Goal: Task Accomplishment & Management: Manage account settings

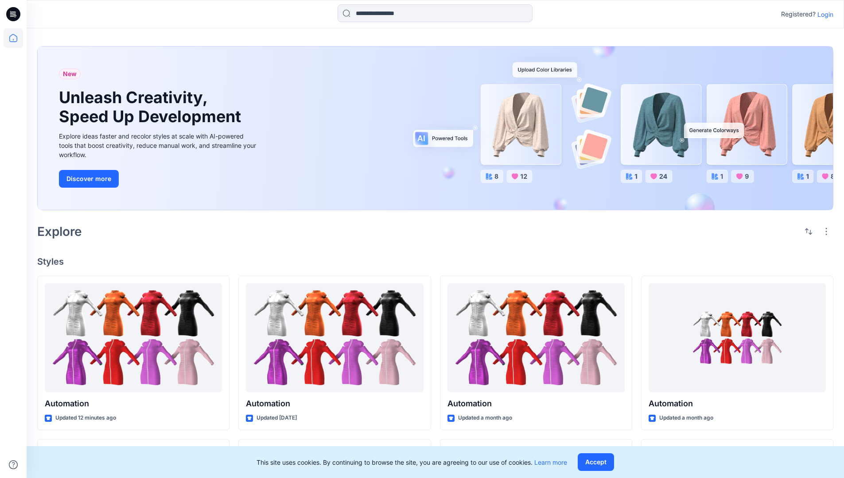
click at [823, 14] on p "Login" at bounding box center [825, 14] width 16 height 9
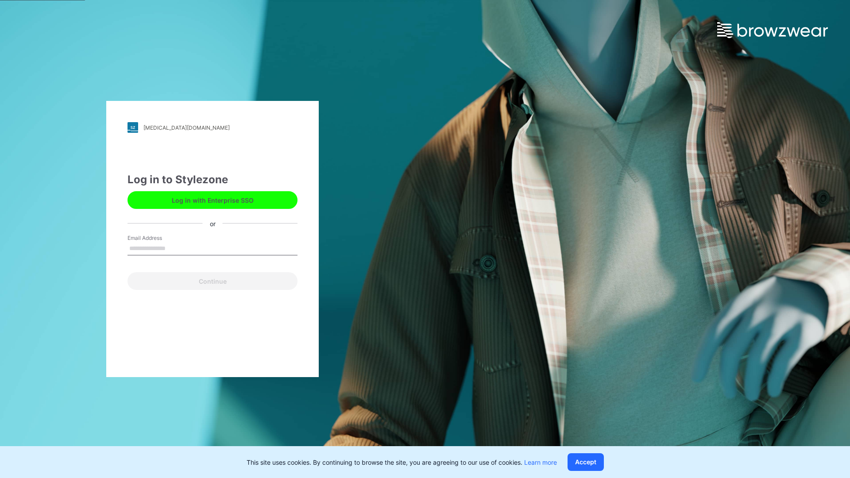
click at [175, 248] on input "Email Address" at bounding box center [213, 248] width 170 height 13
type input "**********"
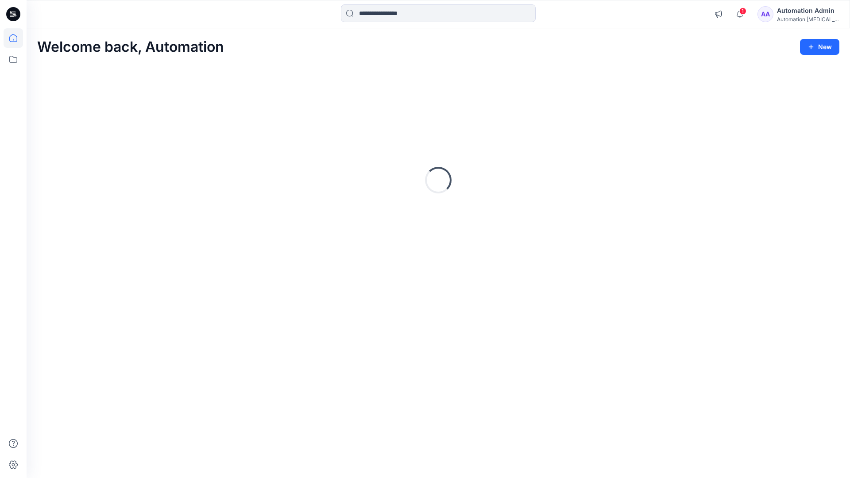
click at [17, 38] on icon at bounding box center [13, 38] width 8 height 8
click at [803, 12] on div "Automation Admin" at bounding box center [808, 10] width 62 height 11
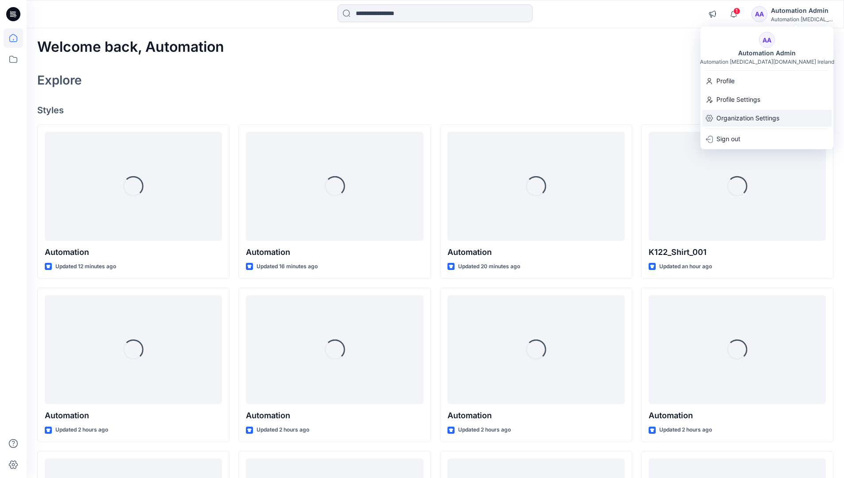
click at [726, 120] on p "Organization Settings" at bounding box center [747, 118] width 63 height 17
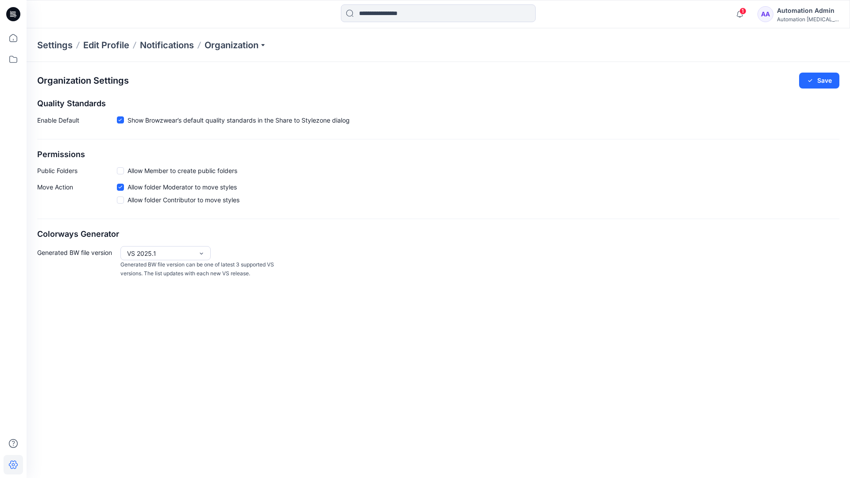
click at [48, 155] on h2 "Permissions" at bounding box center [438, 154] width 803 height 9
drag, startPoint x: 48, startPoint y: 155, endPoint x: 83, endPoint y: 169, distance: 37.3
click at [83, 169] on p "Public Folders" at bounding box center [77, 170] width 80 height 9
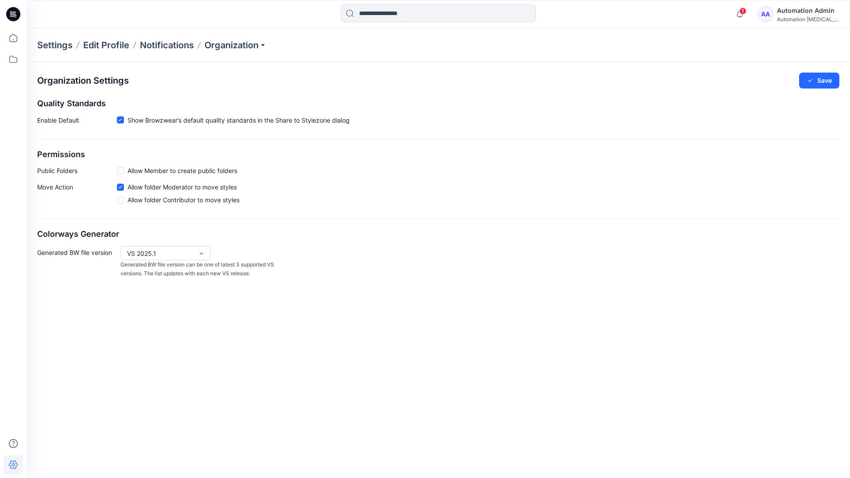
click at [50, 173] on p "Public Folders" at bounding box center [77, 170] width 80 height 9
click at [55, 188] on p "Move Action" at bounding box center [77, 195] width 80 height 26
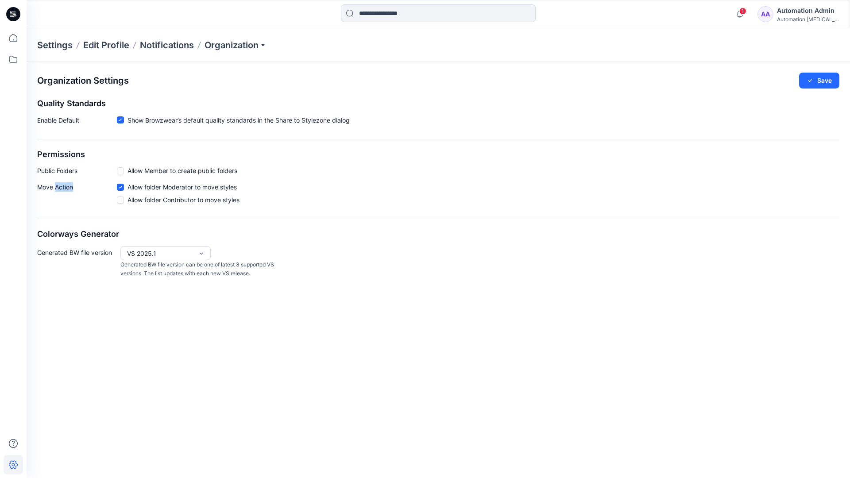
click at [55, 188] on p "Move Action" at bounding box center [77, 195] width 80 height 26
click at [68, 221] on div "Organization Settings Save Quality Standards Enable Default Show Browzwear’s de…" at bounding box center [439, 175] width 824 height 227
click at [815, 10] on div "Automation Admin" at bounding box center [808, 10] width 62 height 11
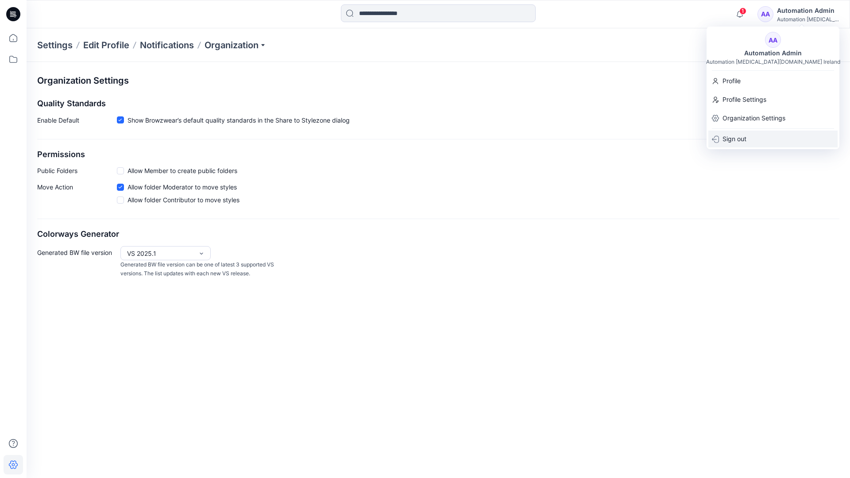
click at [731, 136] on p "Sign out" at bounding box center [735, 139] width 24 height 17
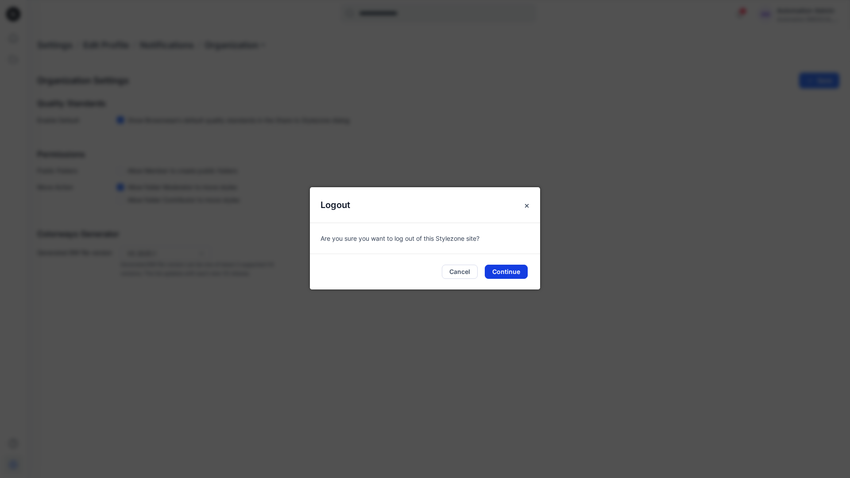
click at [507, 273] on button "Continue" at bounding box center [506, 272] width 43 height 14
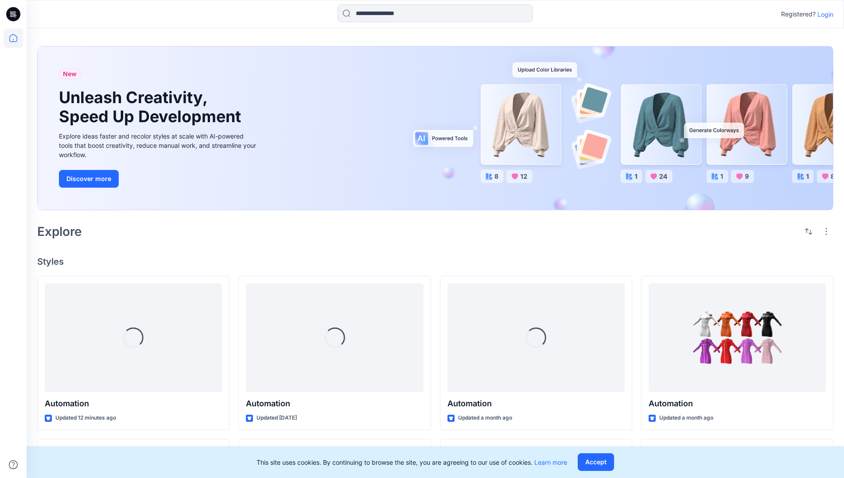
click at [823, 14] on p "Login" at bounding box center [825, 14] width 16 height 9
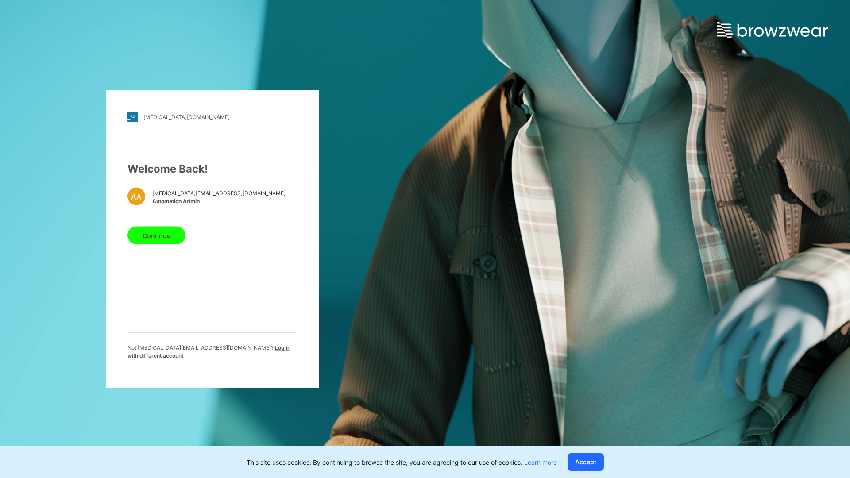
click at [219, 350] on span "Log in with different account" at bounding box center [209, 352] width 163 height 15
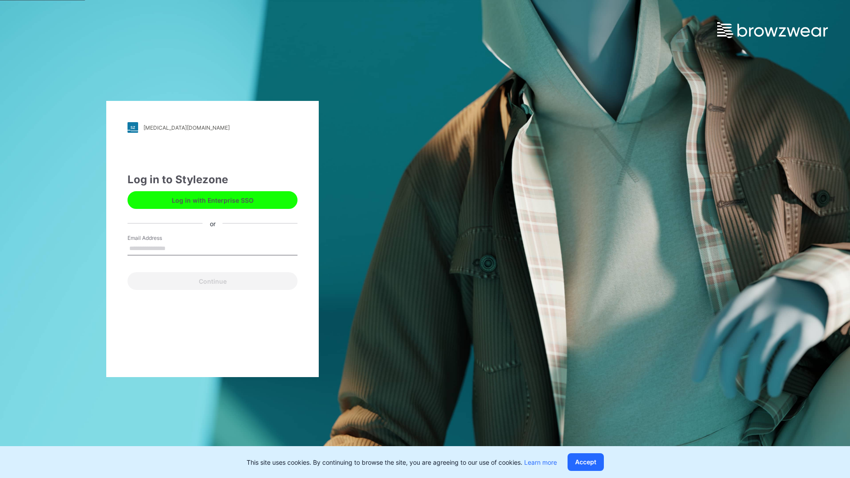
click at [175, 248] on input "Email Address" at bounding box center [213, 248] width 170 height 13
type input "**********"
